Goal: Task Accomplishment & Management: Use online tool/utility

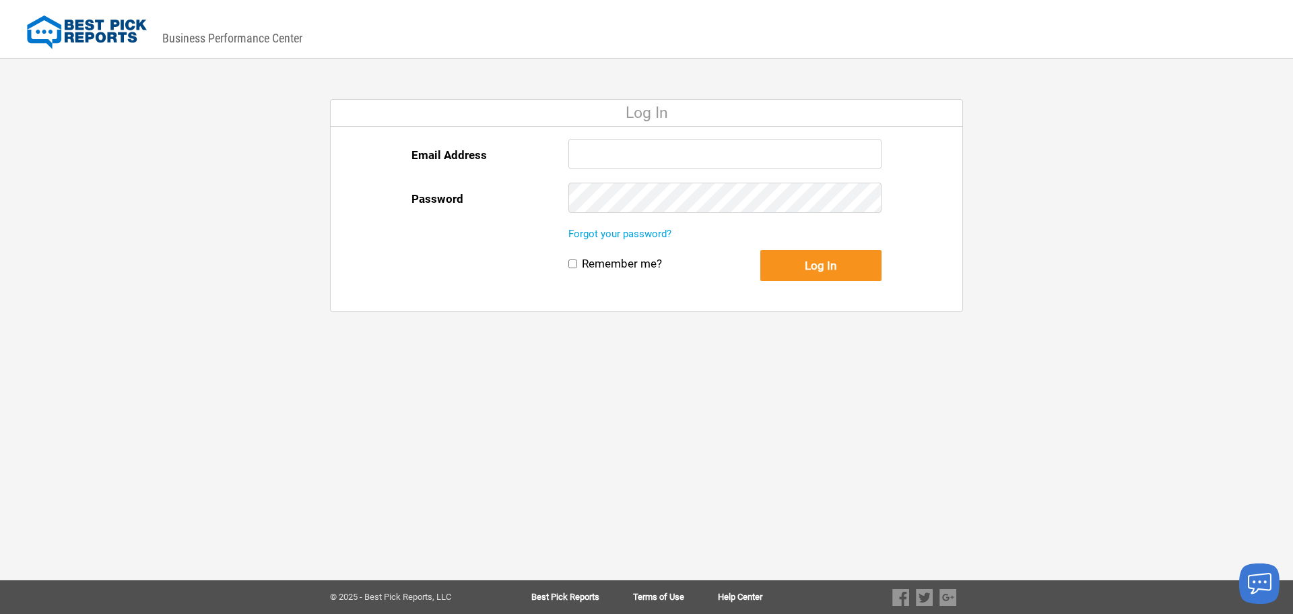
click at [755, 150] on input "Email Address" at bounding box center [725, 154] width 313 height 30
paste input "[EMAIL_ADDRESS][DOMAIN_NAME]"
type input "[EMAIL_ADDRESS][DOMAIN_NAME]"
click at [841, 263] on button "Log In" at bounding box center [821, 265] width 121 height 31
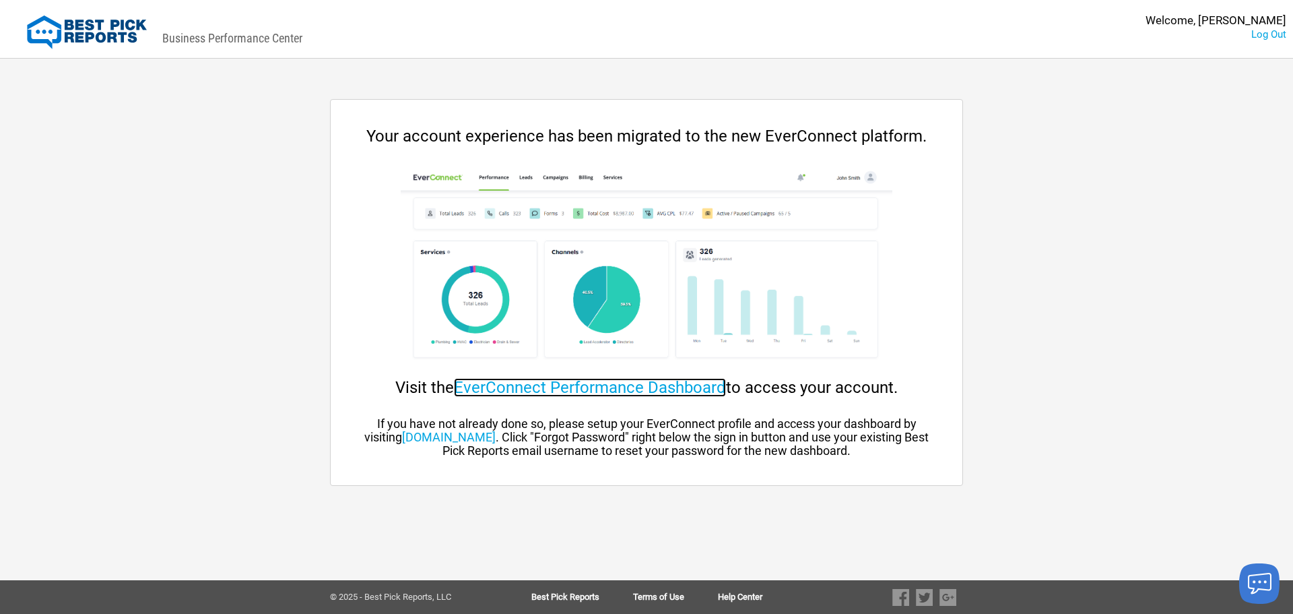
click at [570, 387] on link "EverConnect Performance Dashboard" at bounding box center [590, 387] width 272 height 19
